Goal: Navigation & Orientation: Find specific page/section

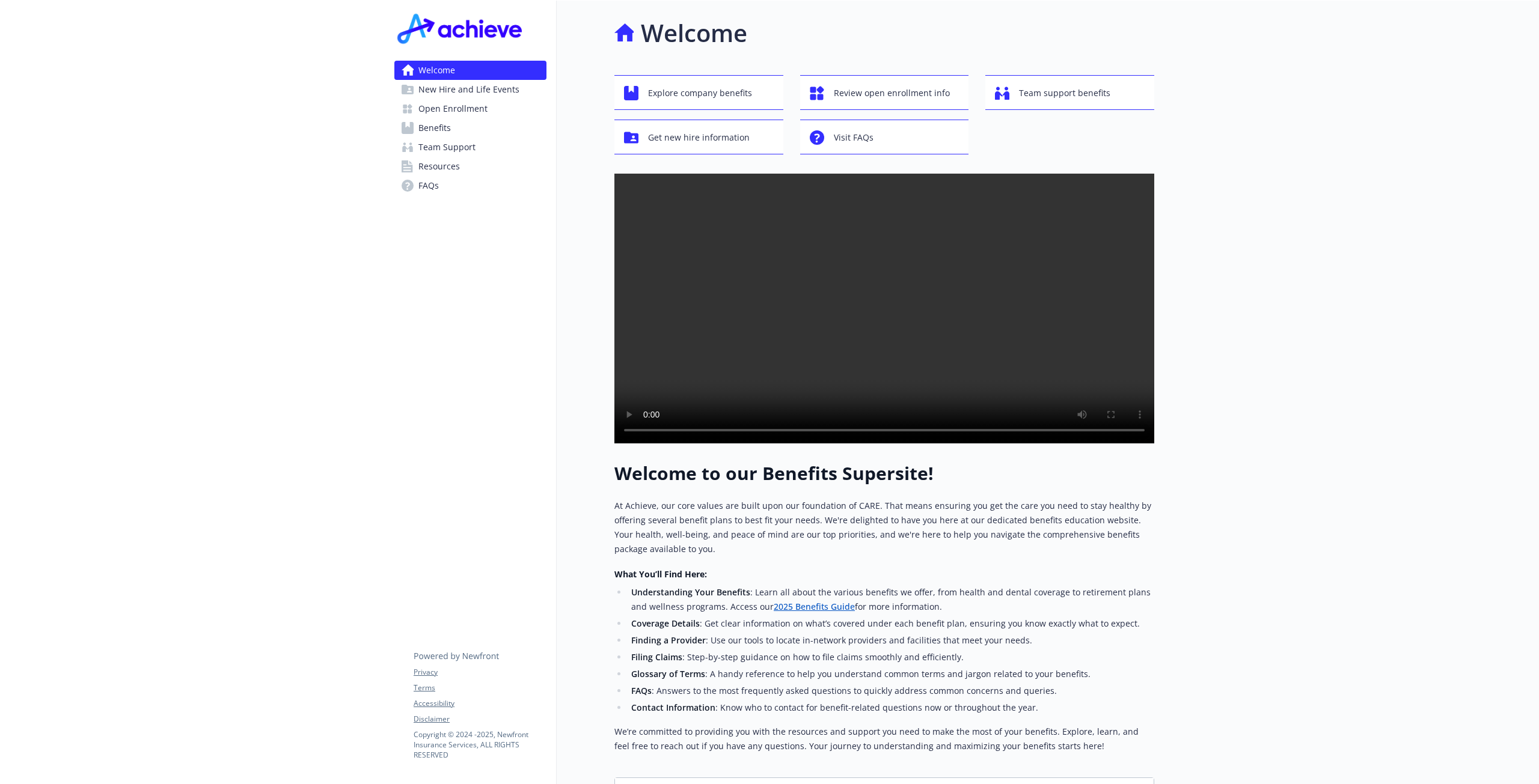
click at [571, 60] on div "Welcome Explore company benefits Review open enrollment info Team support benef…" at bounding box center [856, 409] width 598 height 818
